Goal: Find specific page/section: Find specific page/section

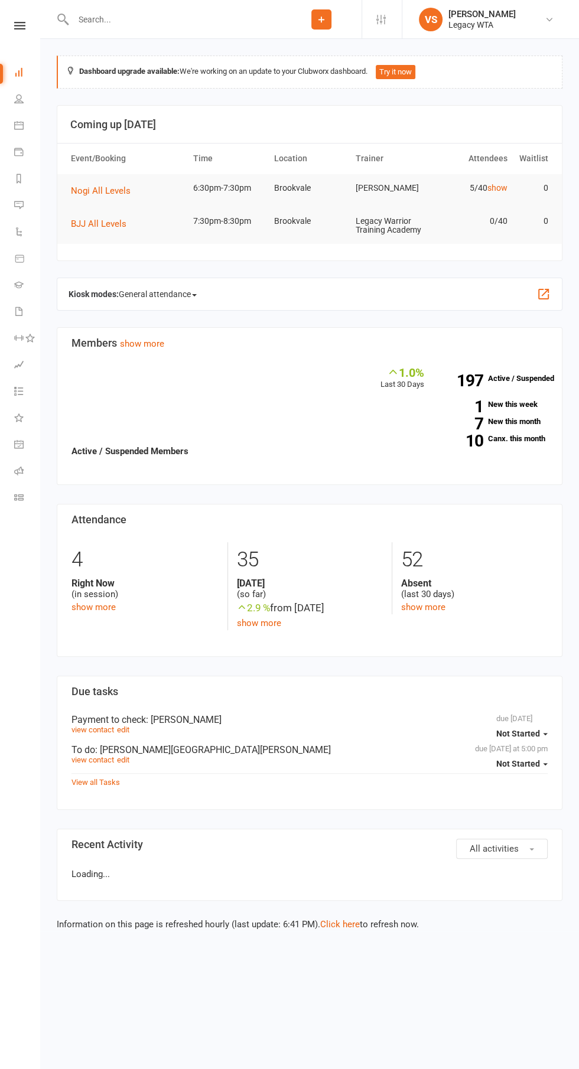
click at [208, 22] on input "text" at bounding box center [175, 19] width 211 height 17
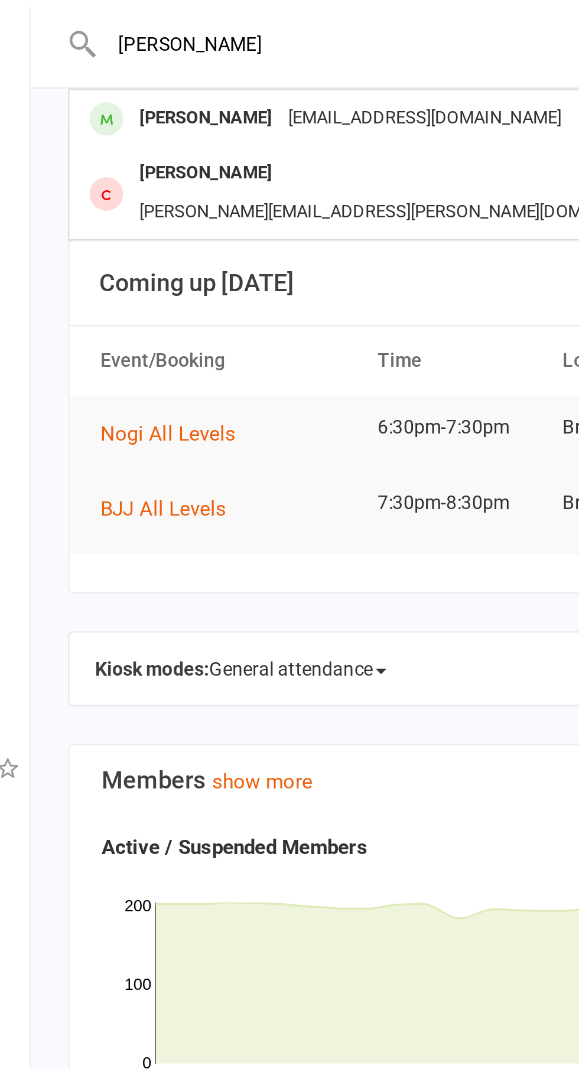
type input "[PERSON_NAME]"
click at [102, 54] on div "[PERSON_NAME]" at bounding box center [117, 52] width 66 height 17
